Goal: Transaction & Acquisition: Purchase product/service

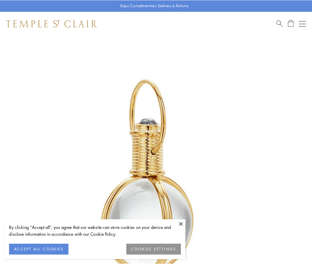
scroll to position [155, 0]
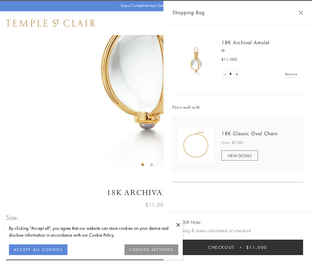
click at [237, 247] on button "Checkout $11,000" at bounding box center [237, 246] width 131 height 15
